Goal: Register for event/course

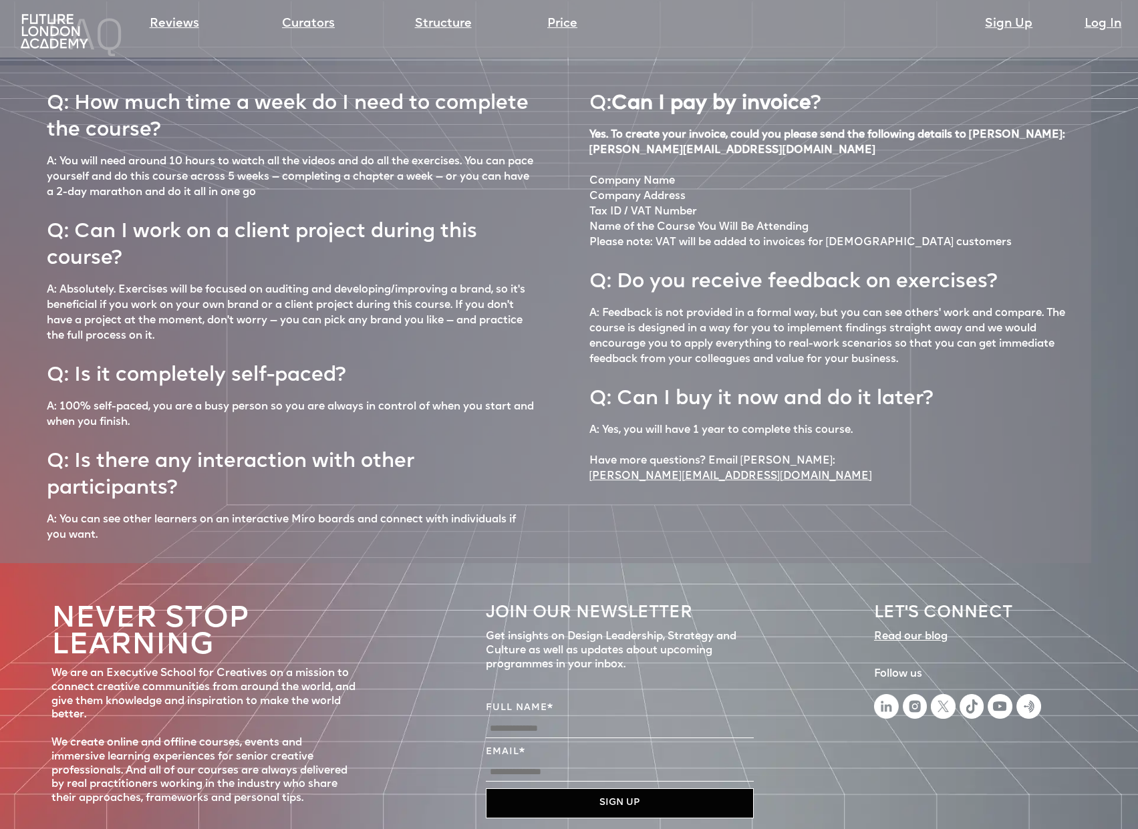
scroll to position [5678, 0]
click at [888, 695] on img at bounding box center [886, 707] width 25 height 25
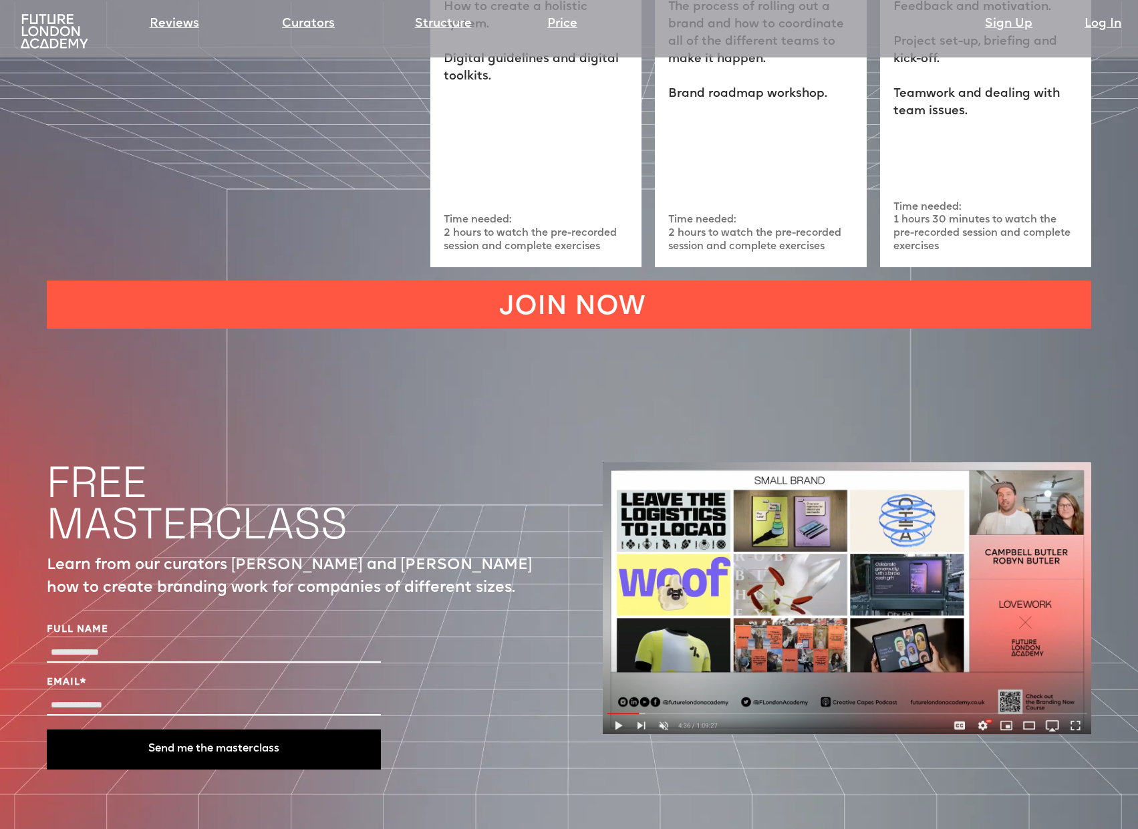
scroll to position [4284, 0]
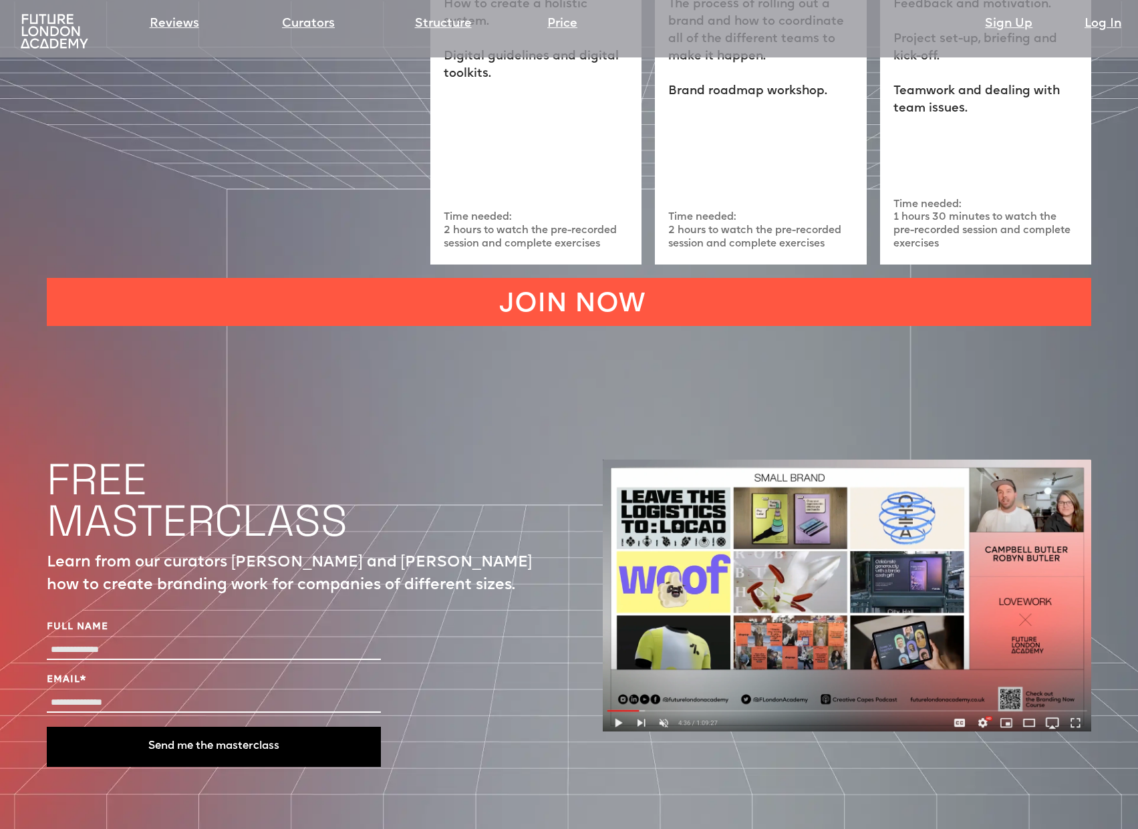
click at [749, 527] on img at bounding box center [847, 596] width 489 height 272
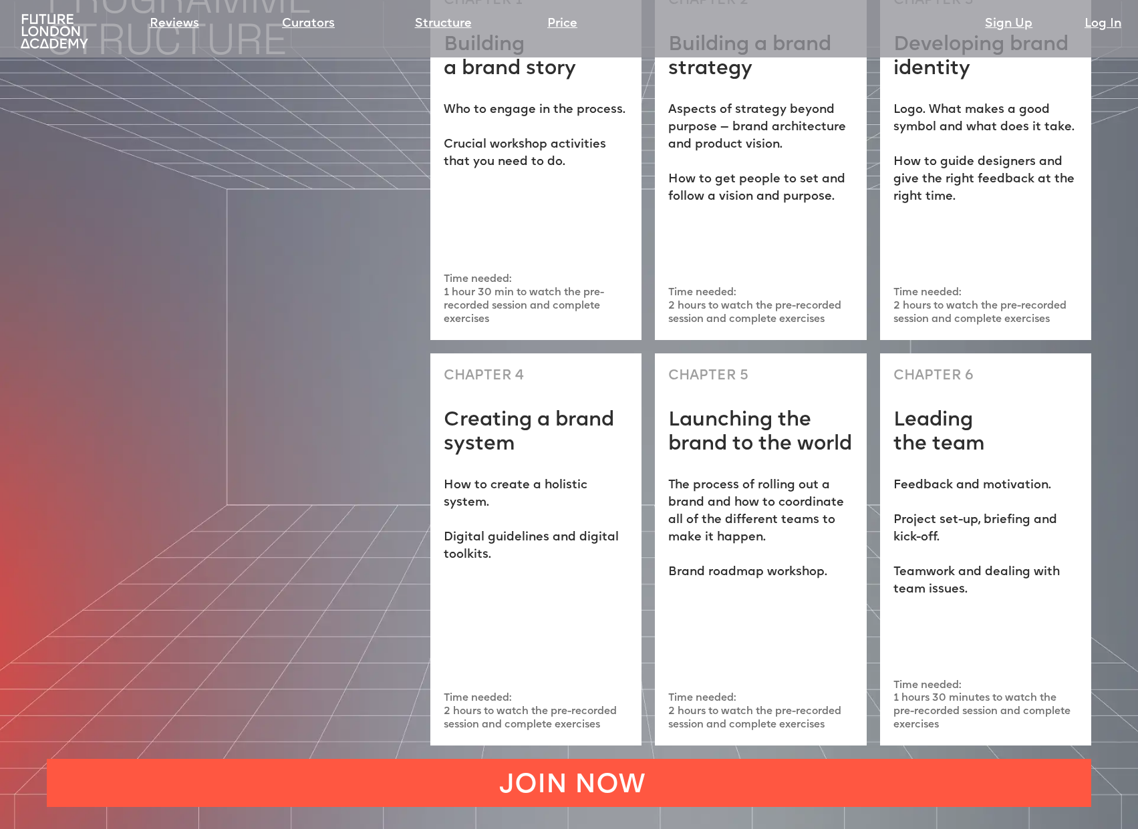
scroll to position [3603, 0]
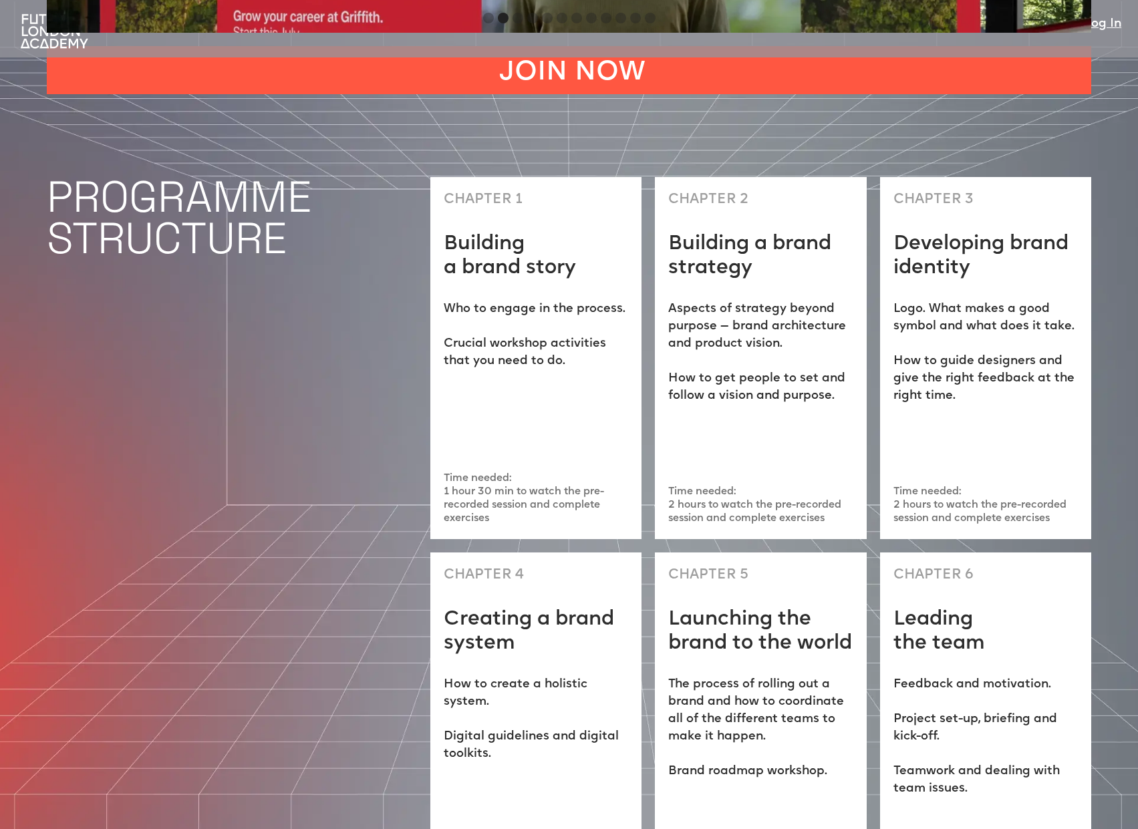
click at [897, 233] on h1 "Developing brand identity" at bounding box center [986, 257] width 184 height 48
drag, startPoint x: 926, startPoint y: 200, endPoint x: 909, endPoint y: 191, distance: 18.8
click at [924, 233] on h1 "Developing brand identity" at bounding box center [986, 257] width 184 height 48
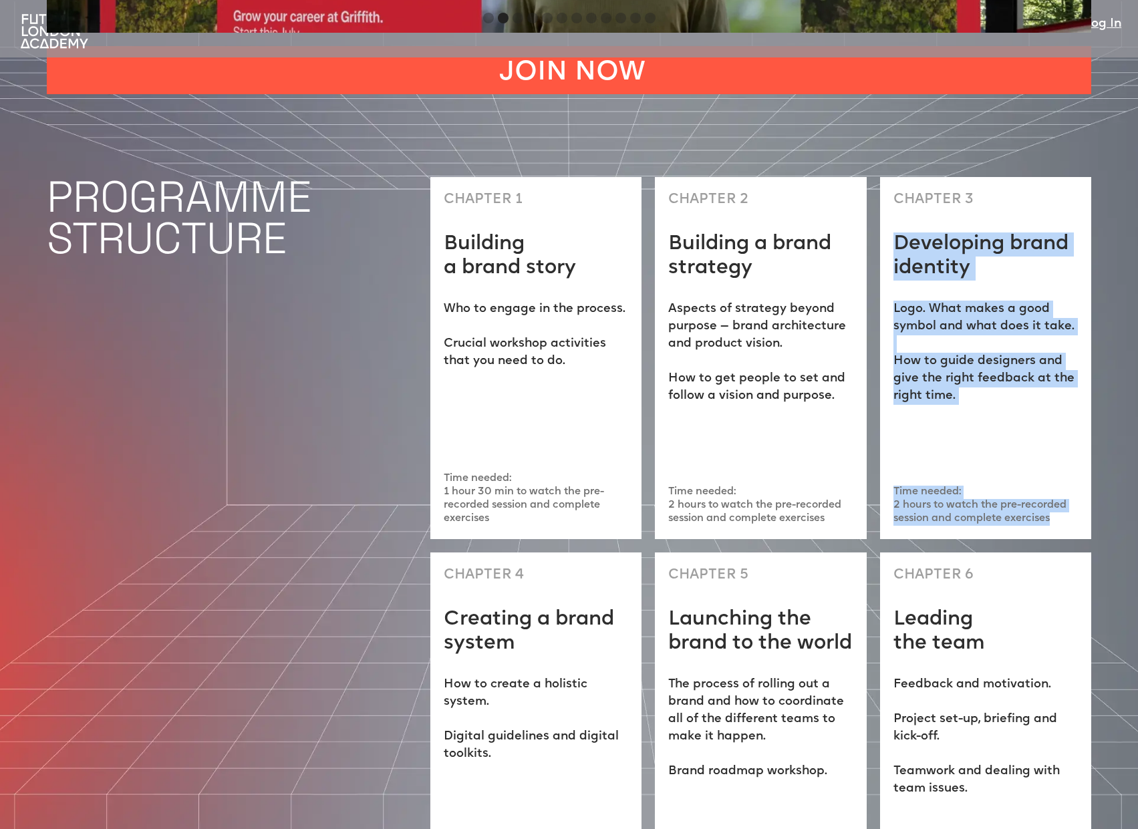
drag, startPoint x: 894, startPoint y: 189, endPoint x: 1057, endPoint y: 465, distance: 320.3
click at [1057, 465] on div "CHAPTER 3 Developing brand identity Logo. What makes a good symbol and what doe…" at bounding box center [985, 358] width 211 height 362
copy div "Developing brand identity Logo. What makes a good symbol and what does it take.…"
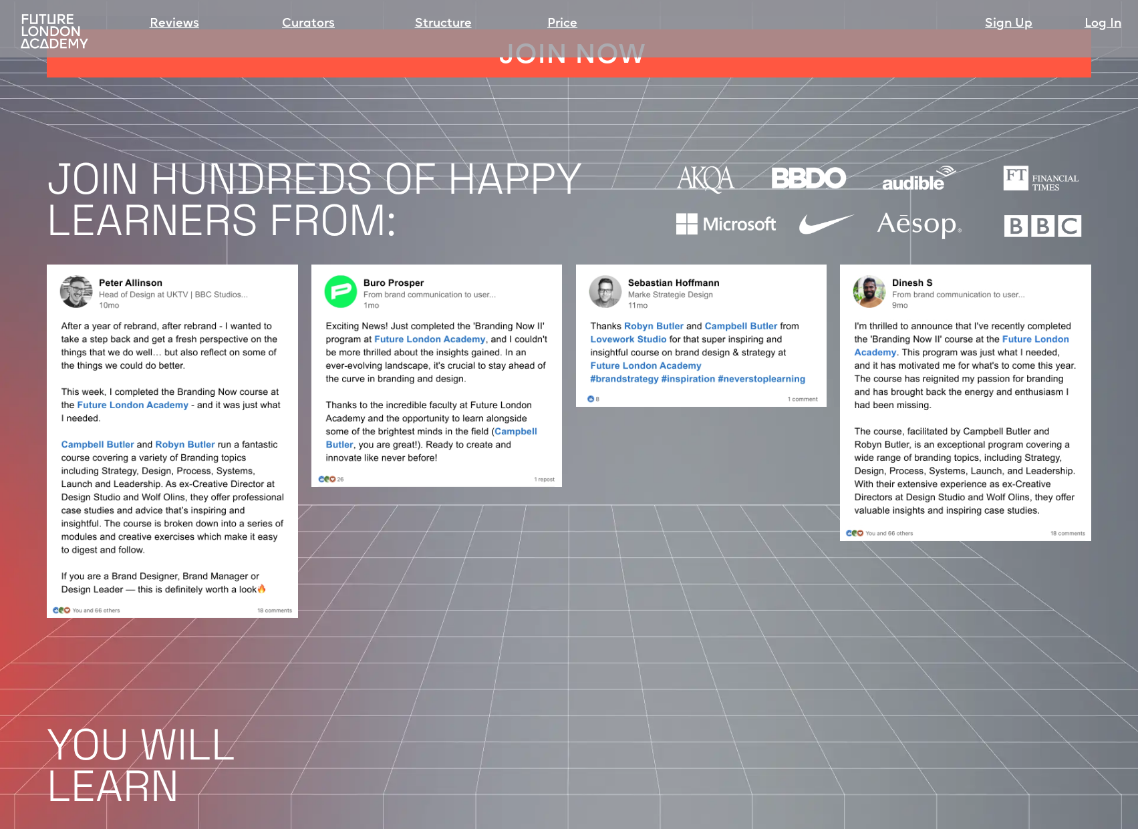
scroll to position [1199, 0]
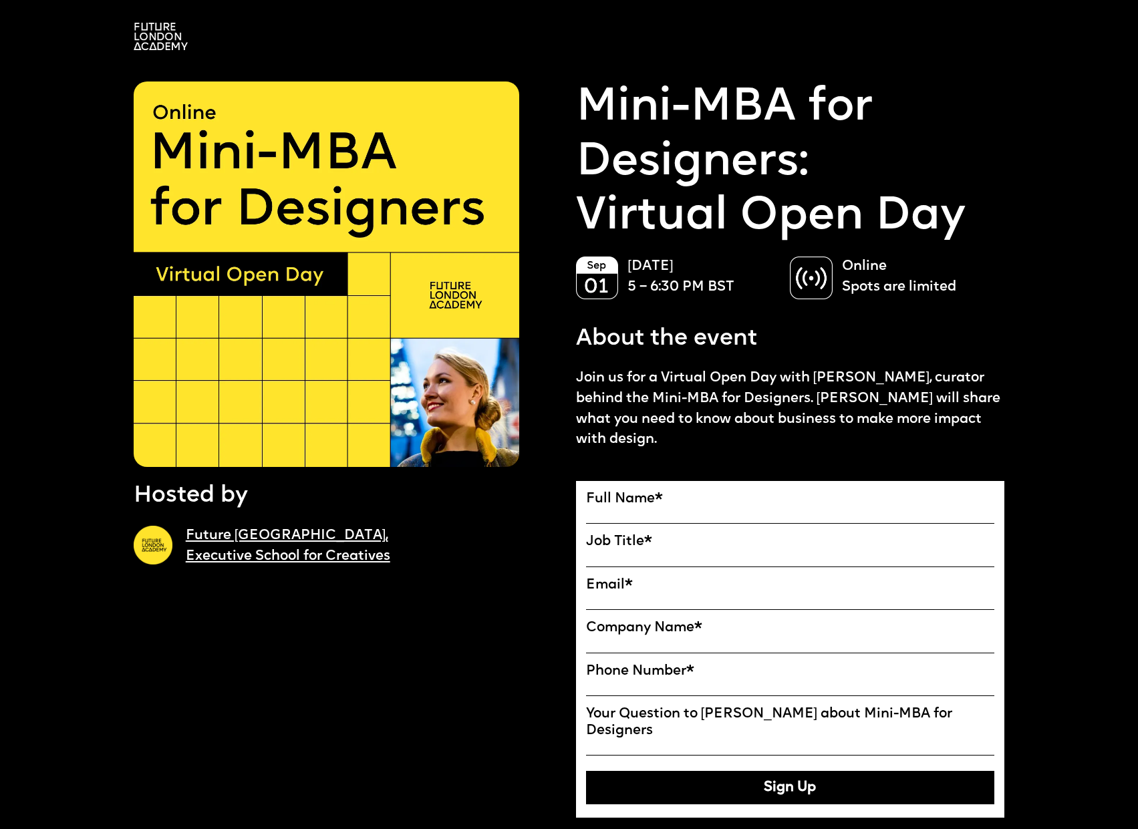
click at [655, 501] on span "*" at bounding box center [659, 499] width 8 height 13
click at [0, 0] on input "Full Name" at bounding box center [0, 0] width 0 height 0
type input "*****"
type input "**********"
click at [646, 587] on label "Email *" at bounding box center [790, 585] width 409 height 17
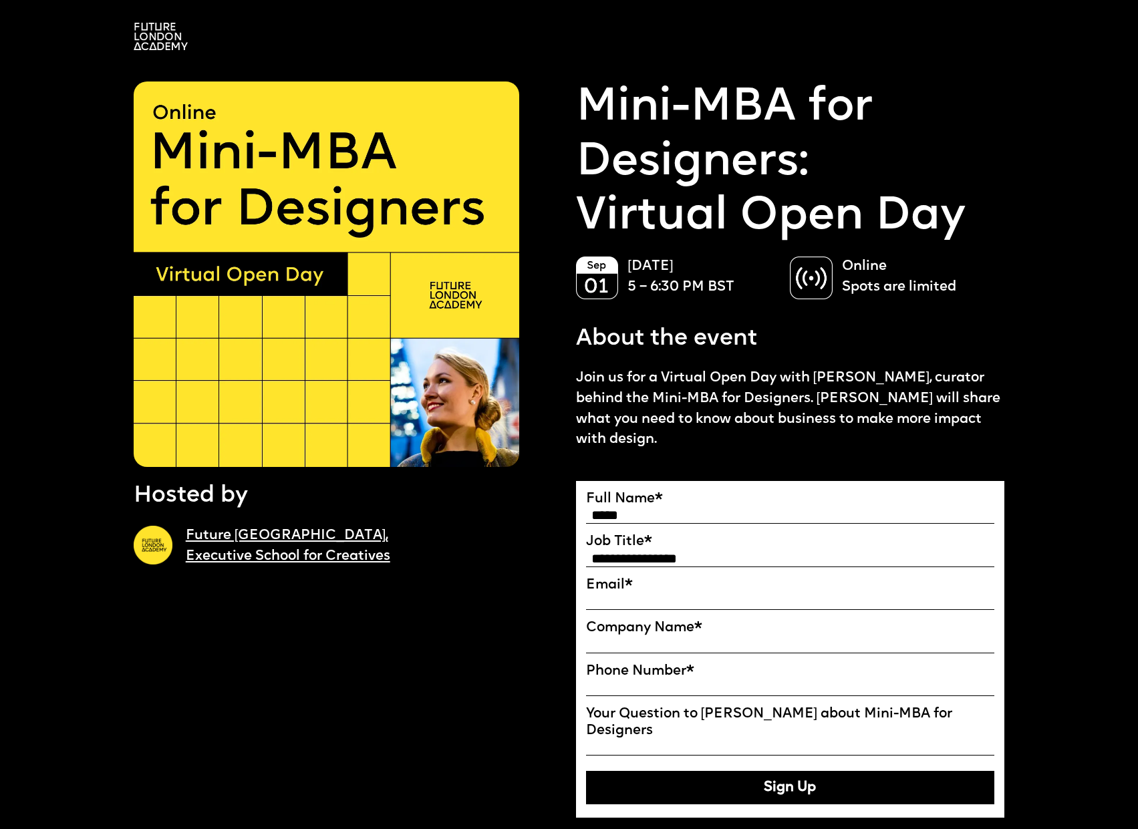
click at [0, 0] on input "Email*" at bounding box center [0, 0] width 0 height 0
drag, startPoint x: 820, startPoint y: 371, endPoint x: 954, endPoint y: 372, distance: 133.7
click at [954, 372] on p "Join us for a Virtual Open Day with [PERSON_NAME], curator behind the Mini-MBA …" at bounding box center [790, 409] width 429 height 82
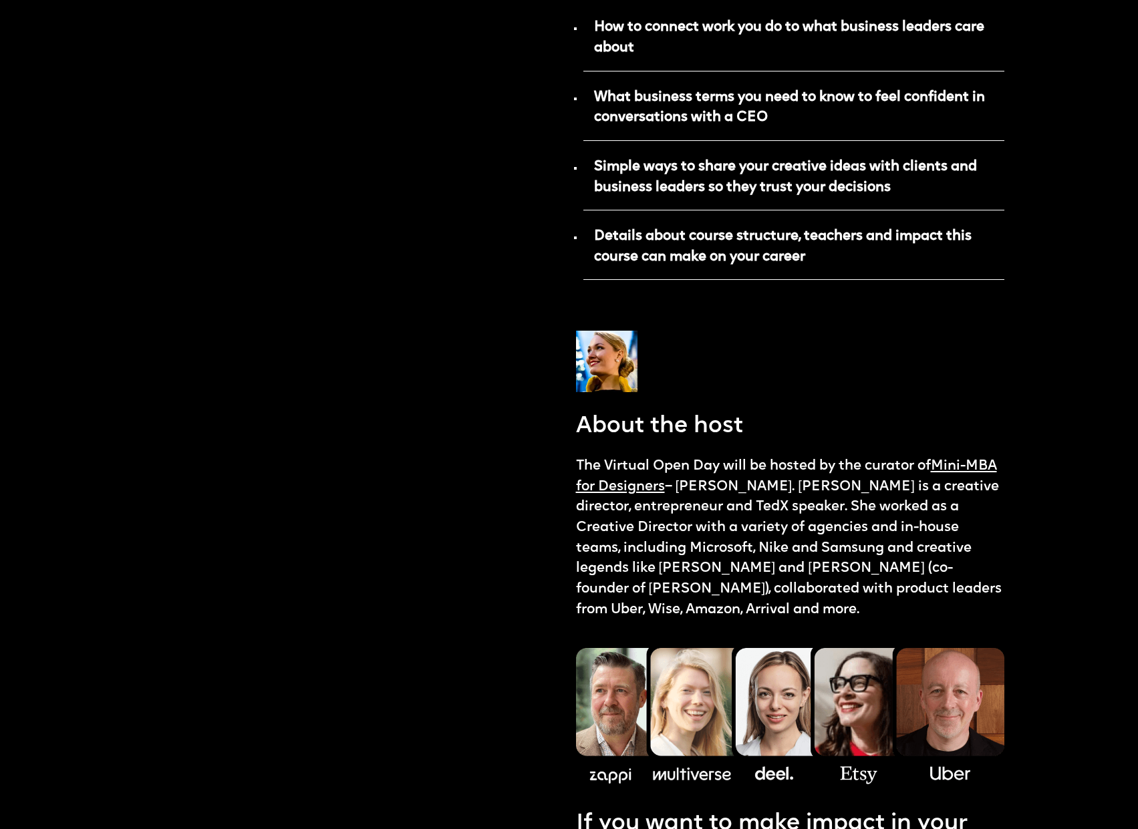
scroll to position [886, 0]
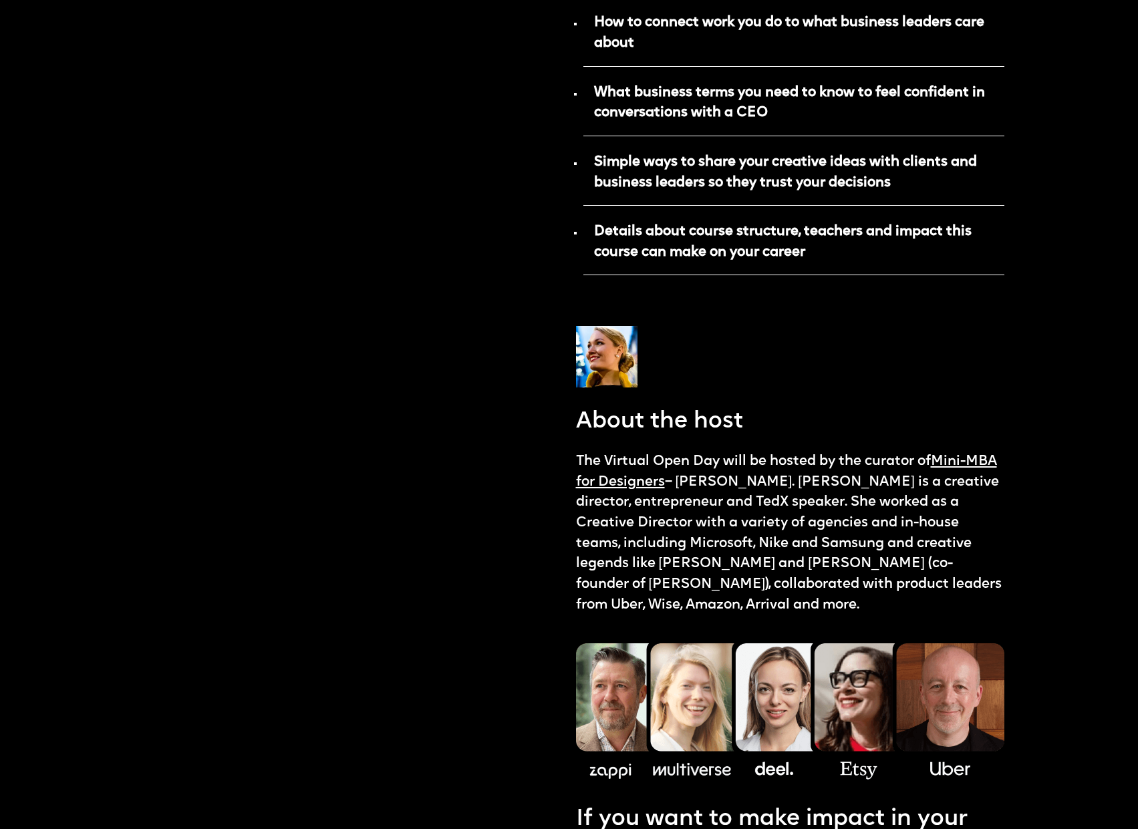
drag, startPoint x: 694, startPoint y: 474, endPoint x: 789, endPoint y: 565, distance: 131.4
click at [789, 565] on p "The Virtual Open Day will be hosted by the curator of Mini-MBA for Designers – …" at bounding box center [790, 534] width 429 height 164
click at [858, 534] on p "The Virtual Open Day will be hosted by the curator of Mini-MBA for Designers – …" at bounding box center [790, 534] width 429 height 164
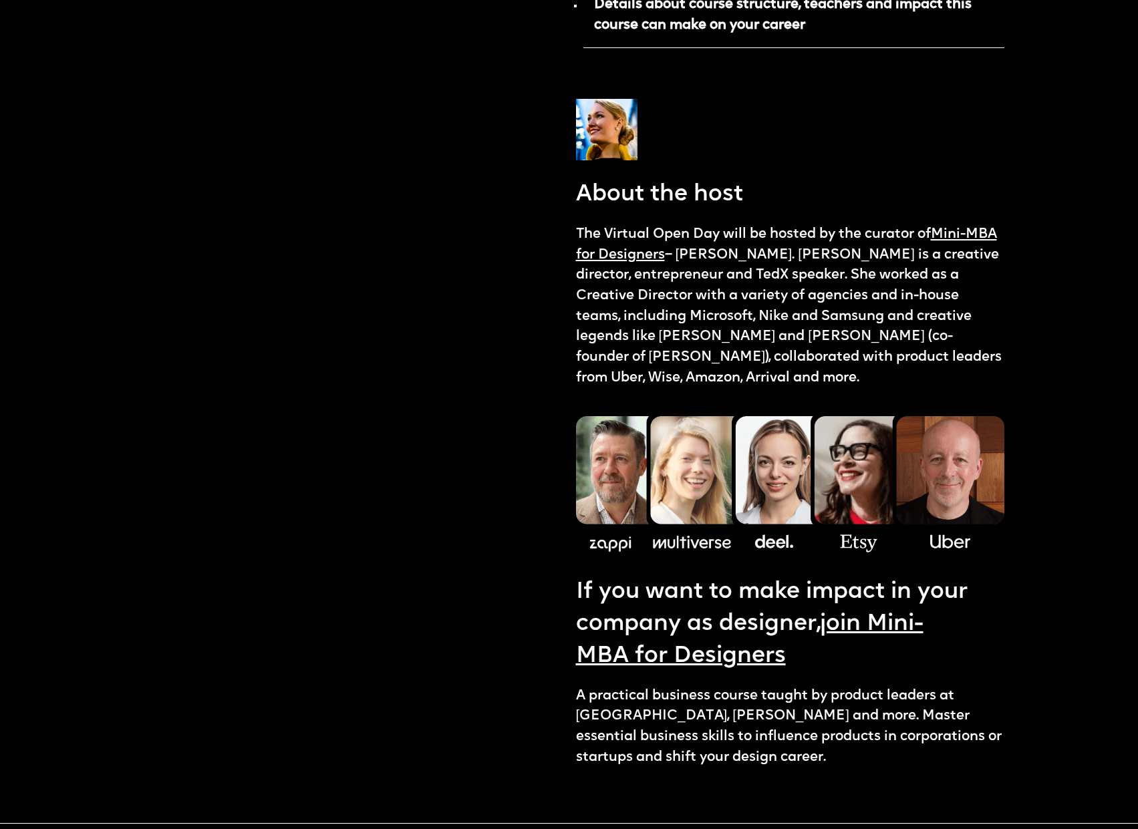
scroll to position [1128, 0]
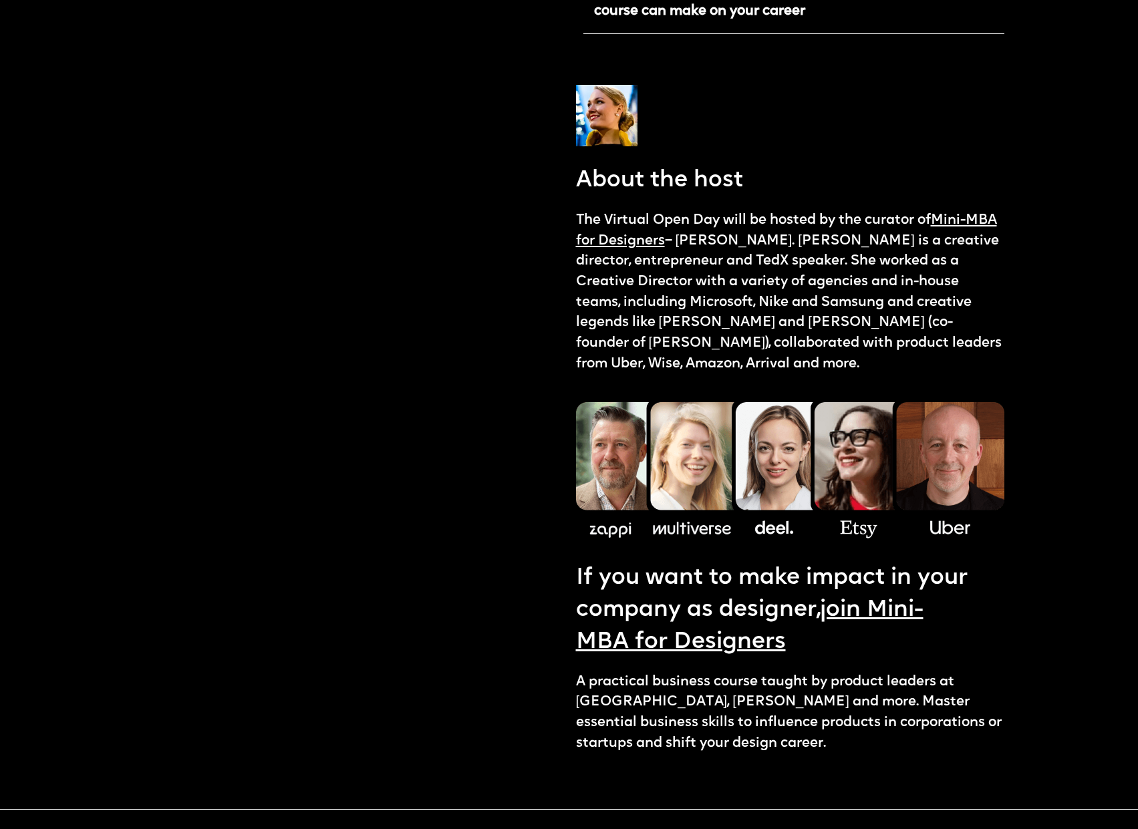
click at [828, 608] on p "If you want to make impact in your company as designer, join Mini-MBA for Desig…" at bounding box center [790, 611] width 429 height 96
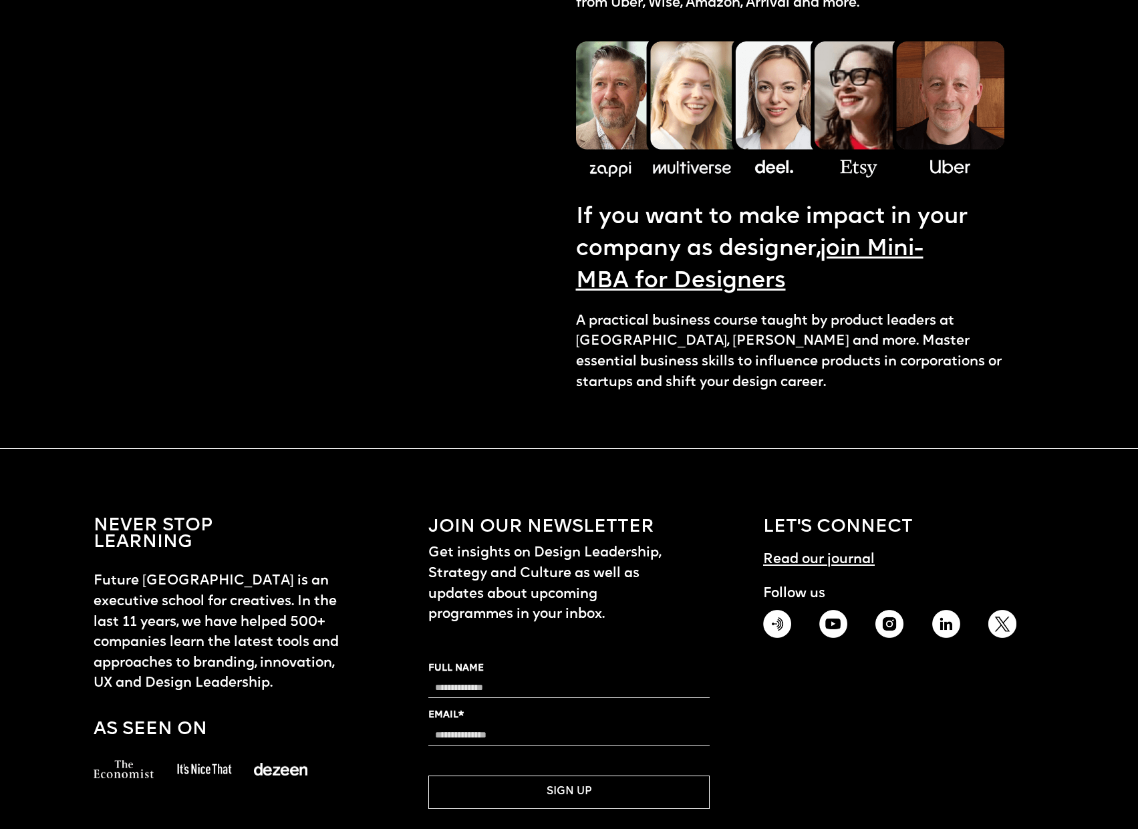
scroll to position [1487, 0]
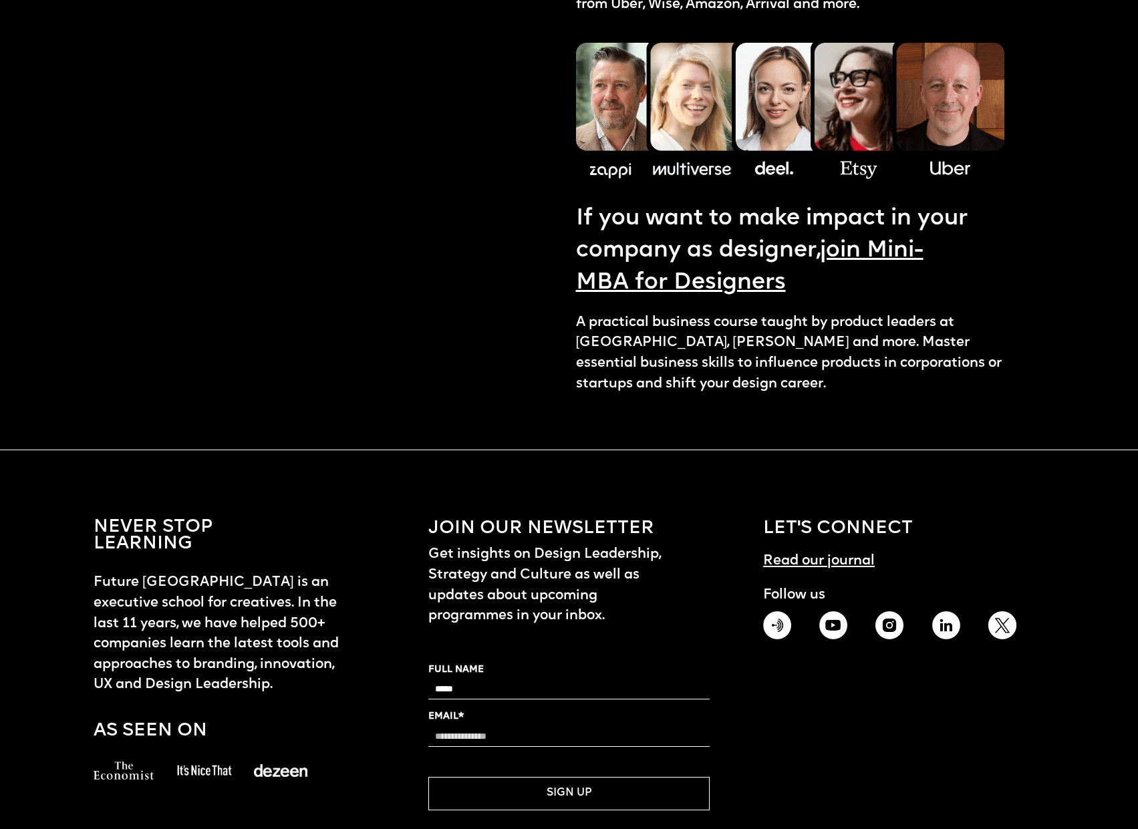
type input "*****"
type input "**********"
click at [511, 777] on button "SIGN UP" at bounding box center [568, 793] width 281 height 33
